Goal: Information Seeking & Learning: Learn about a topic

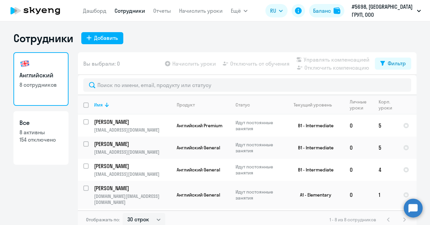
select select "30"
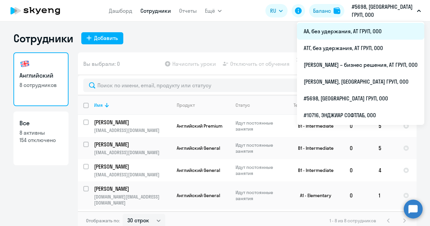
click at [312, 33] on li "АА, без удержания, АТ ГРУП, ООО" at bounding box center [360, 31] width 127 height 17
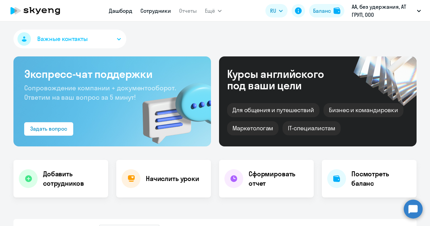
click at [157, 12] on link "Сотрудники" at bounding box center [155, 10] width 31 height 7
select select "30"
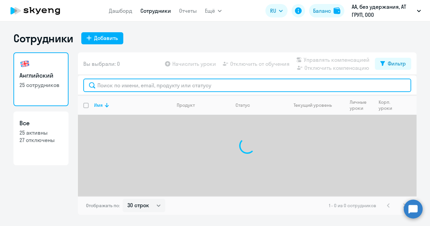
click at [134, 88] on input "text" at bounding box center [247, 85] width 328 height 13
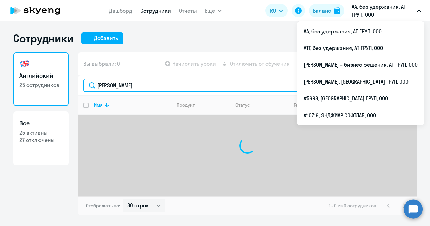
type input "[PERSON_NAME]"
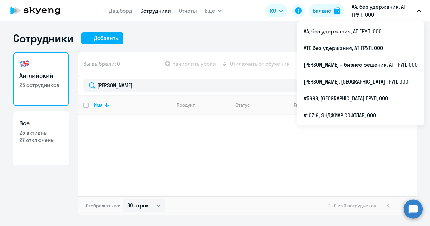
click at [361, 14] on p "АА, без удержания, АТ ГРУП, ООО" at bounding box center [382, 11] width 62 height 16
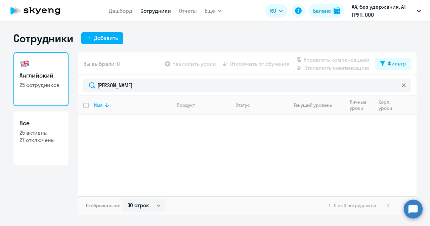
click at [361, 14] on p "АА, без удержания, АТ ГРУП, ООО" at bounding box center [382, 11] width 62 height 16
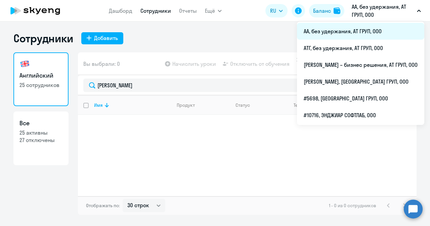
click at [331, 34] on li "АА, без удержания, АТ ГРУП, ООО" at bounding box center [360, 31] width 127 height 17
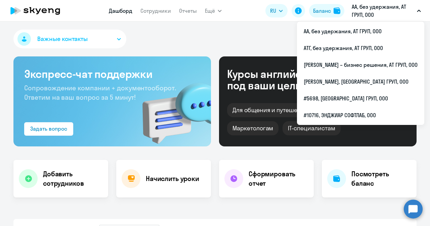
click at [390, 3] on p "АА, без удержания, АТ ГРУП, ООО" at bounding box center [382, 11] width 62 height 16
click at [362, 12] on p "АА, без удержания, АТ ГРУП, ООО" at bounding box center [382, 11] width 62 height 16
click at [370, 2] on app-header "Дашборд Сотрудники Отчеты Ещё Дашборд Сотрудники Отчеты Начислить уроки Докумен…" at bounding box center [215, 10] width 430 height 21
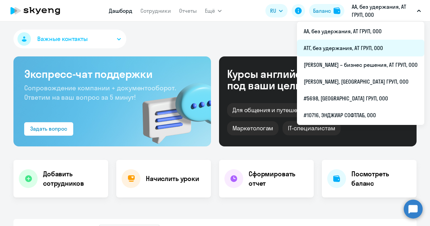
click at [327, 44] on li "АТГ, без удержания, АТ ГРУП, ООО" at bounding box center [360, 48] width 127 height 17
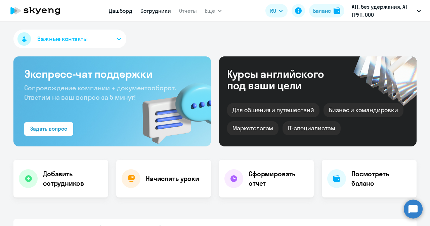
click at [150, 12] on link "Сотрудники" at bounding box center [155, 10] width 31 height 7
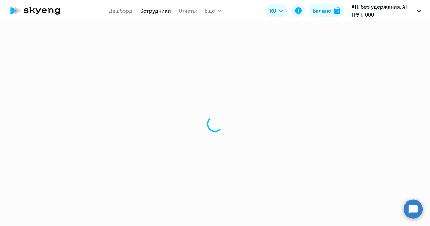
select select "30"
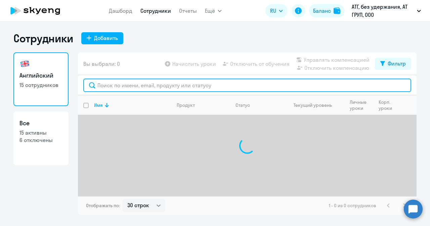
drag, startPoint x: 135, startPoint y: 85, endPoint x: 153, endPoint y: 76, distance: 20.3
click at [135, 85] on input "text" at bounding box center [247, 85] width 328 height 13
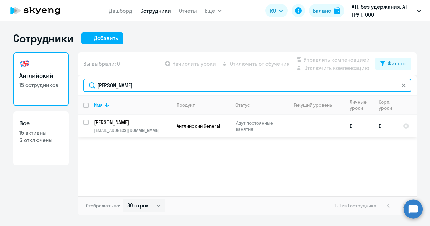
type input "[PERSON_NAME]"
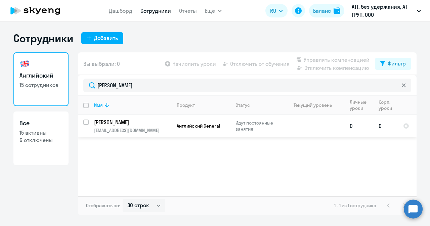
click at [83, 123] on input "select row 42123612" at bounding box center [89, 125] width 13 height 13
checkbox input "true"
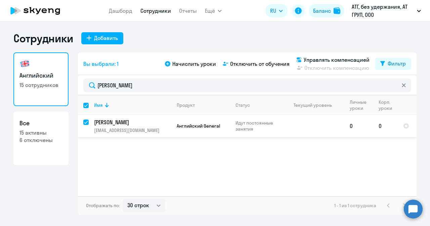
click at [145, 127] on td "[PERSON_NAME] [PERSON_NAME][EMAIL_ADDRESS][DOMAIN_NAME]" at bounding box center [130, 126] width 83 height 22
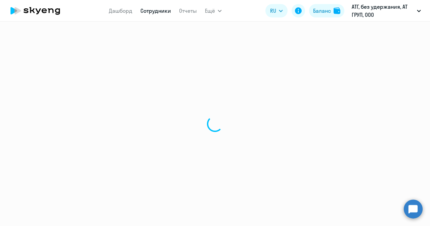
select select "english"
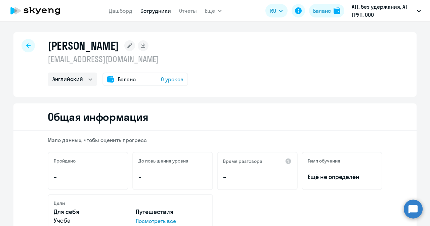
click at [27, 44] on icon at bounding box center [28, 45] width 4 height 5
select select "30"
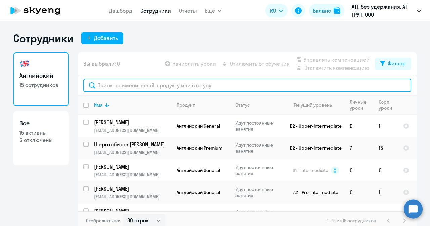
drag, startPoint x: 101, startPoint y: 79, endPoint x: 100, endPoint y: 75, distance: 4.1
click at [101, 79] on input "text" at bounding box center [247, 85] width 328 height 13
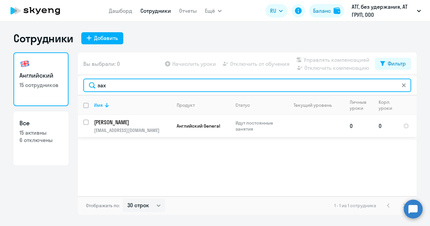
type input "зах"
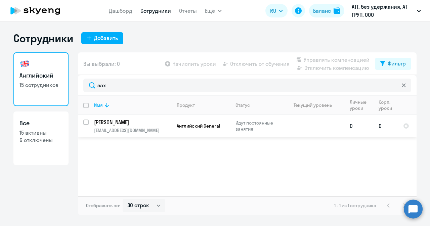
click at [112, 128] on p "[EMAIL_ADDRESS][DOMAIN_NAME]" at bounding box center [132, 130] width 77 height 6
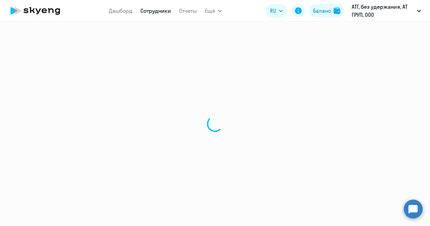
select select "english"
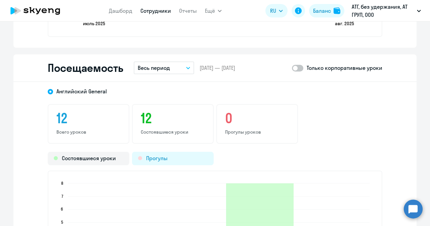
scroll to position [839, 0]
